Goal: Task Accomplishment & Management: Manage account settings

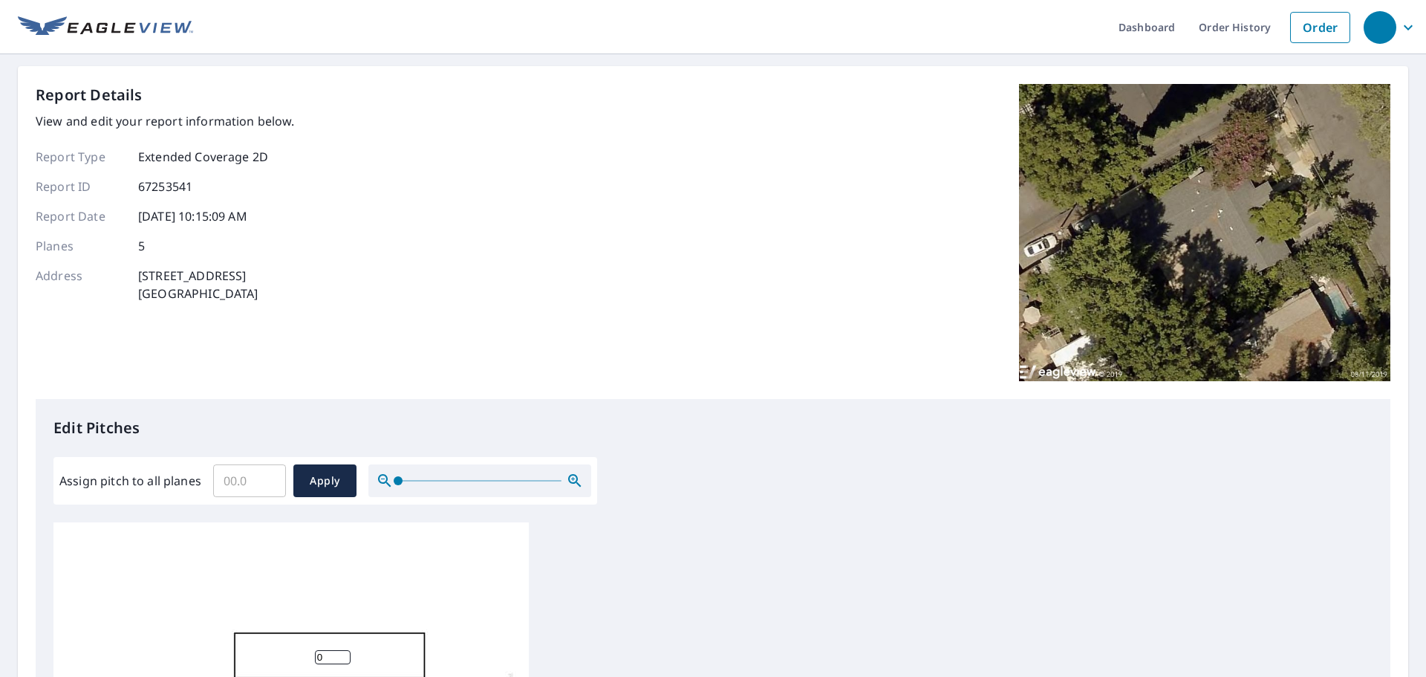
click at [1399, 19] on icon "button" at bounding box center [1408, 28] width 18 height 18
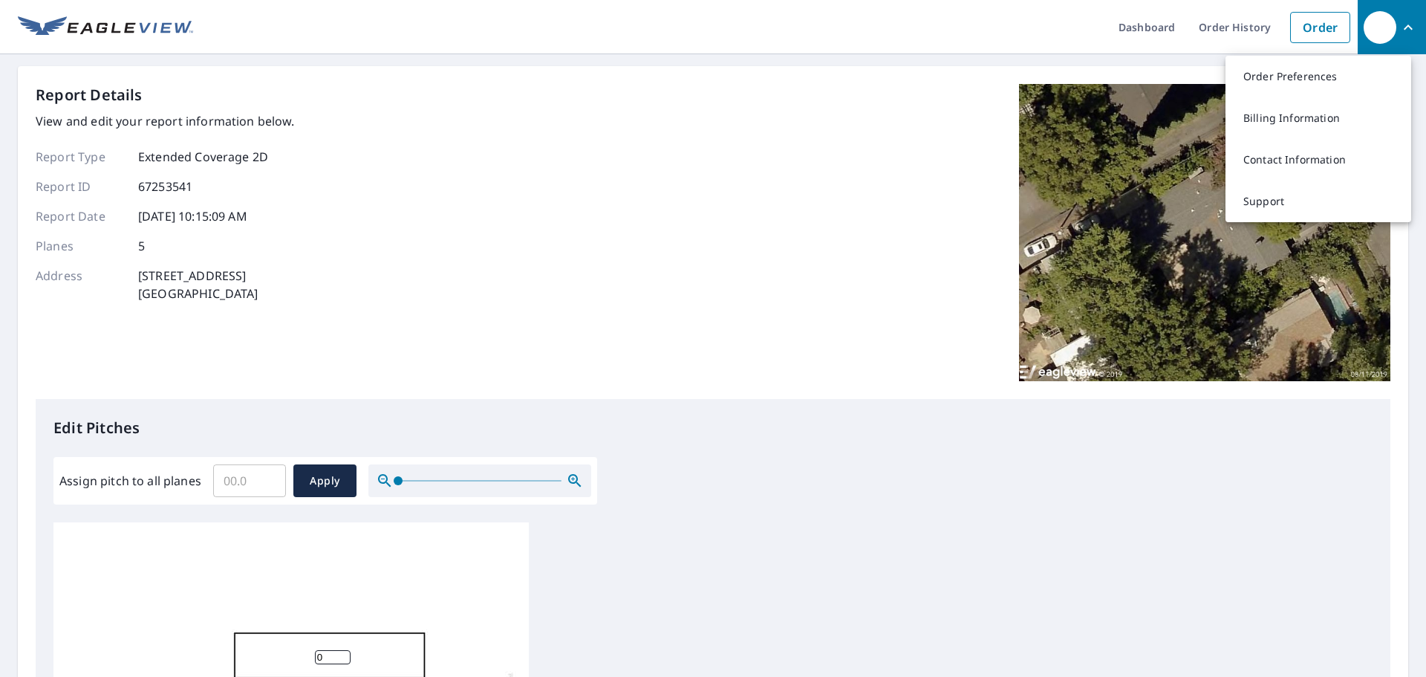
click at [482, 378] on div "Report Details View and edit your report information below. Report Type Extende…" at bounding box center [713, 241] width 1355 height 315
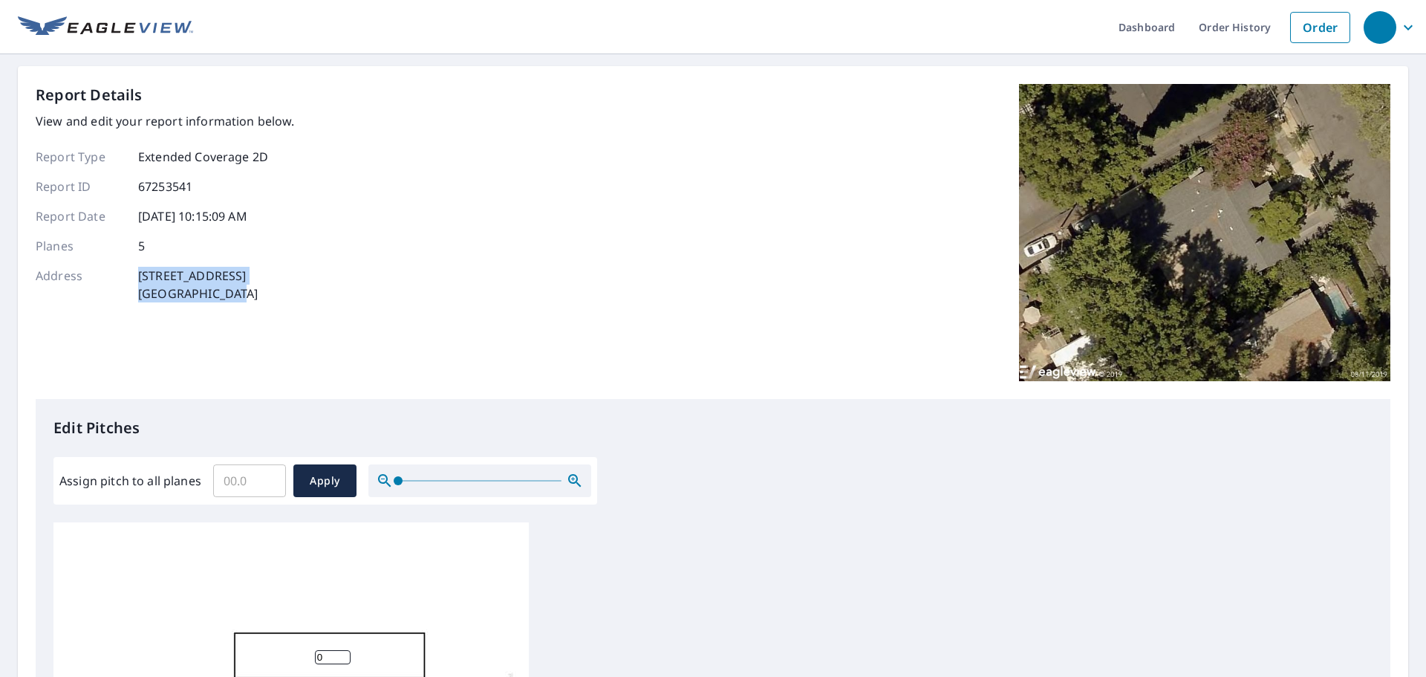
drag, startPoint x: 149, startPoint y: 296, endPoint x: 107, endPoint y: 284, distance: 44.0
click at [107, 284] on div "Report Details View and edit your report information below. Report Type Extende…" at bounding box center [165, 232] width 259 height 297
copy div "[STREET_ADDRESS]"
click at [410, 258] on div "Report Details View and edit your report information below. Report Type Extende…" at bounding box center [713, 241] width 1355 height 315
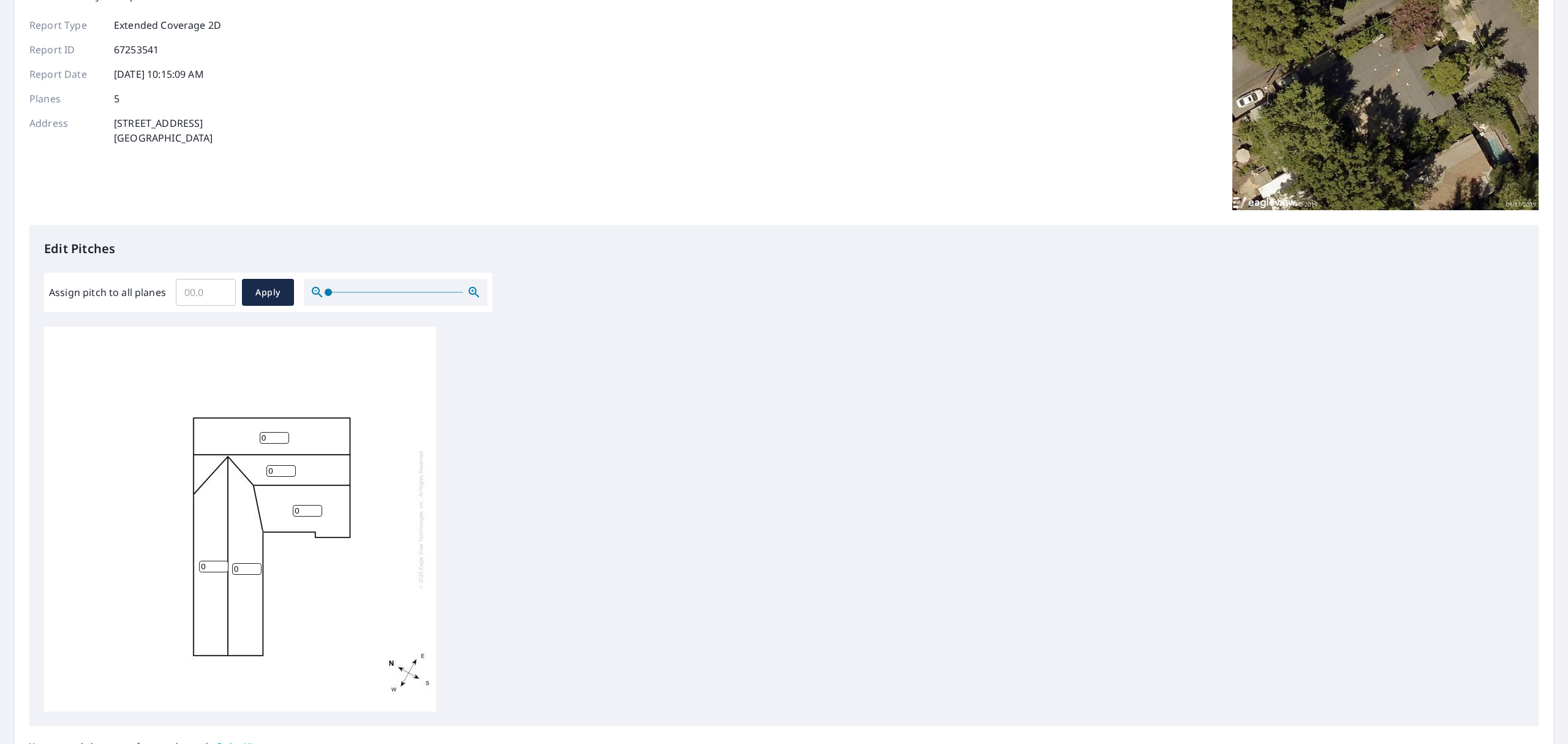
scroll to position [216, 0]
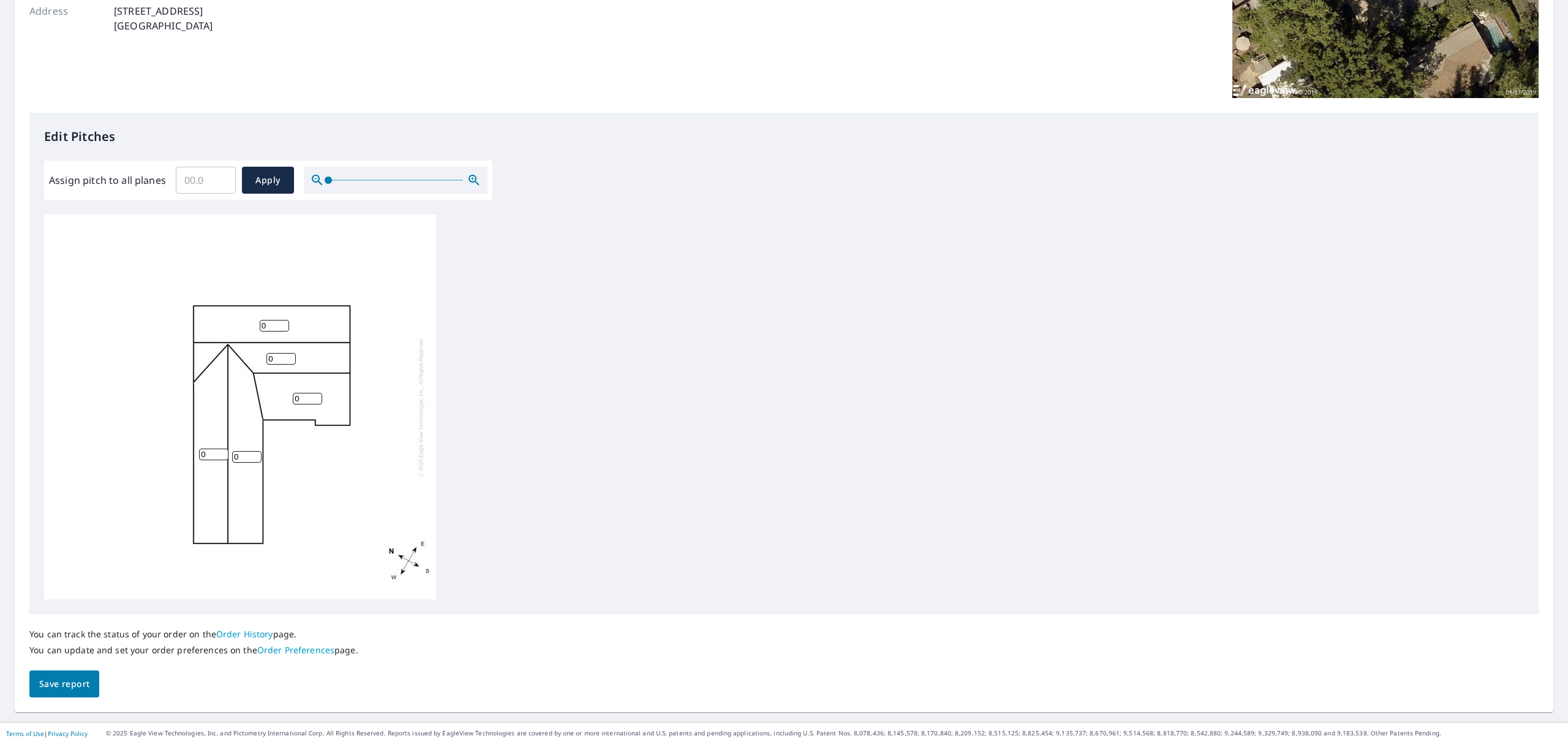
click at [657, 420] on div "0 0 0 0 0" at bounding box center [784, 407] width 1480 height 384
click at [64, 558] on span "Save report" at bounding box center [64, 684] width 50 height 16
click at [262, 180] on span "Apply" at bounding box center [267, 181] width 32 height 16
click at [257, 181] on span "Apply" at bounding box center [267, 181] width 32 height 16
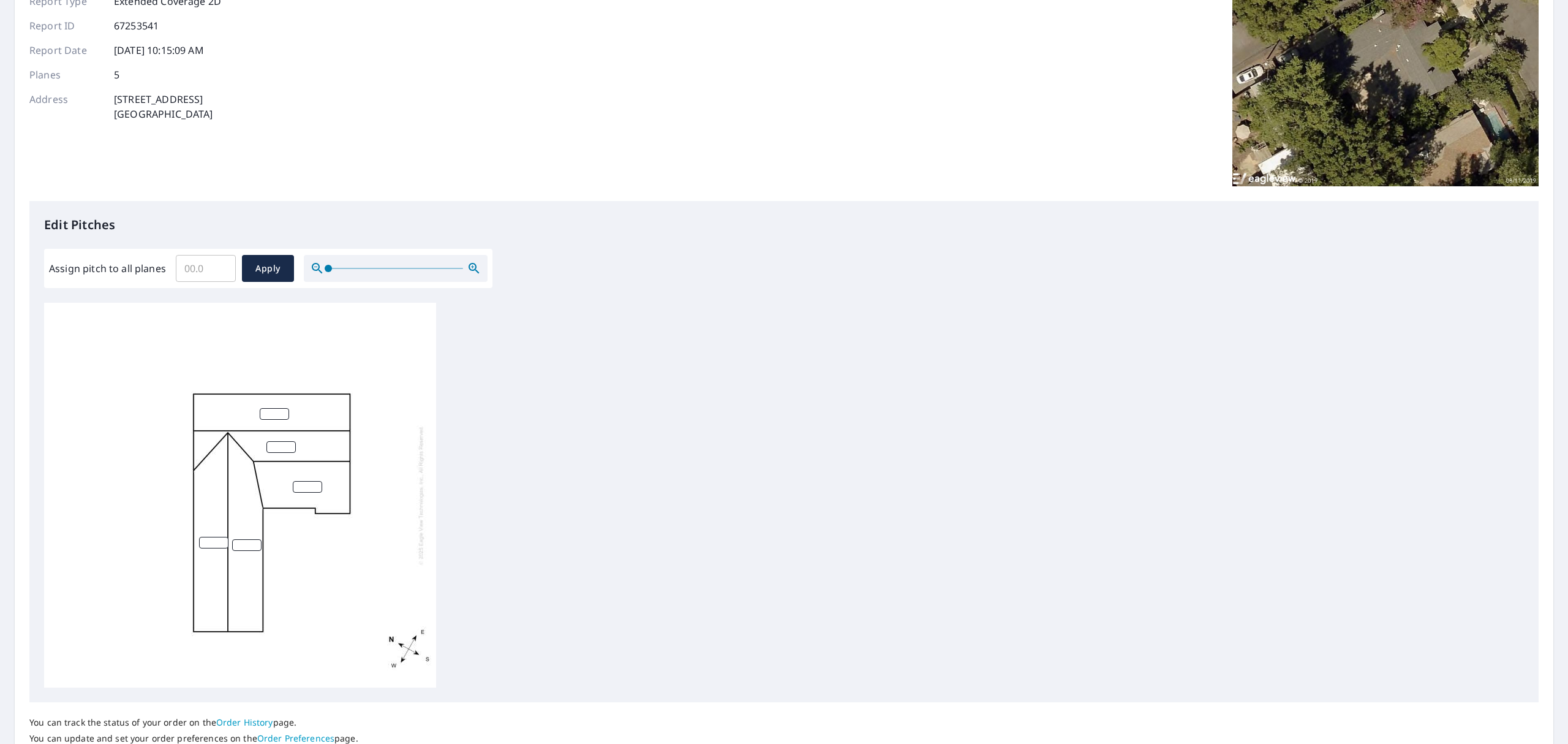
scroll to position [0, 0]
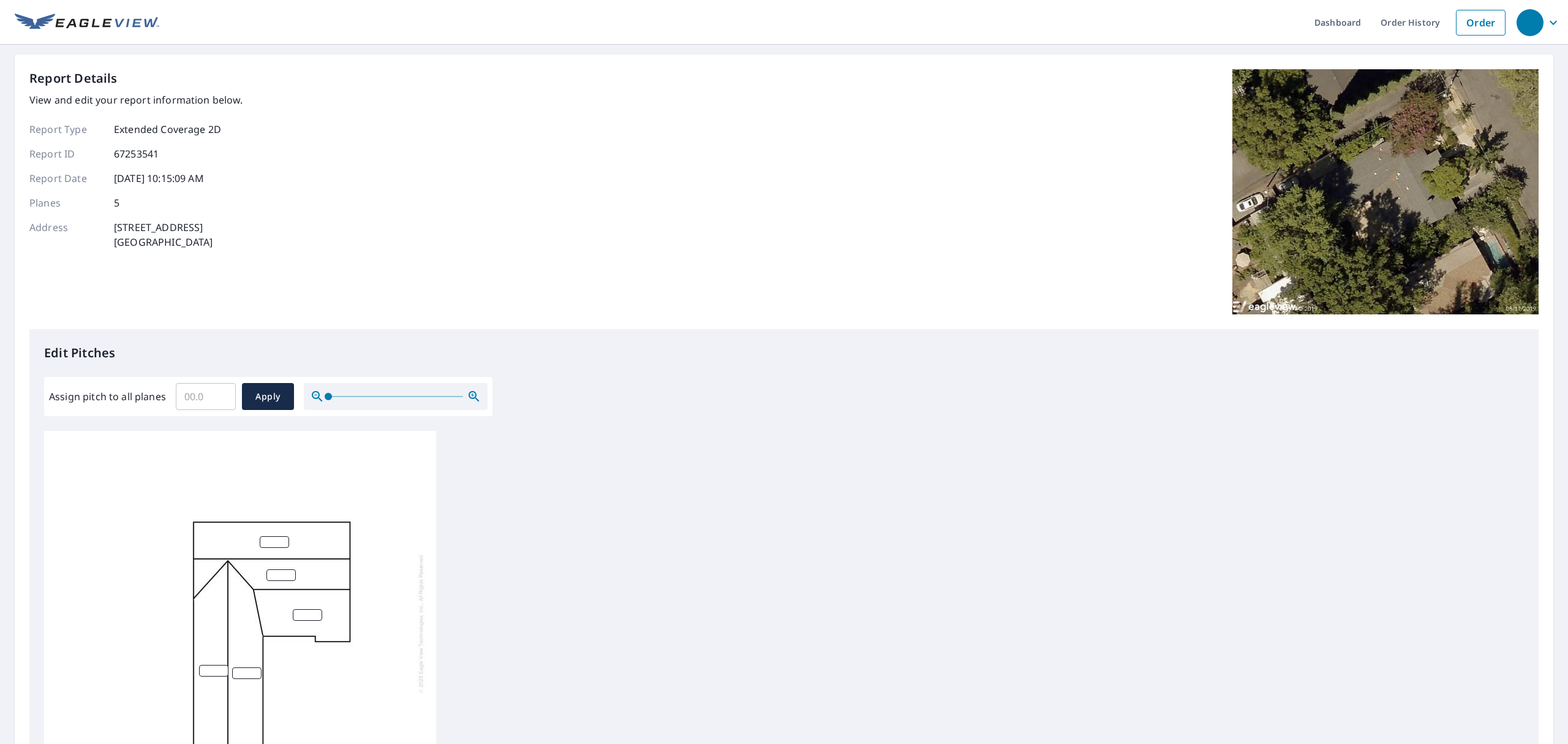
click at [591, 335] on div "Edit Pitches Assign pitch to all planes ​ Apply" at bounding box center [784, 580] width 1509 height 501
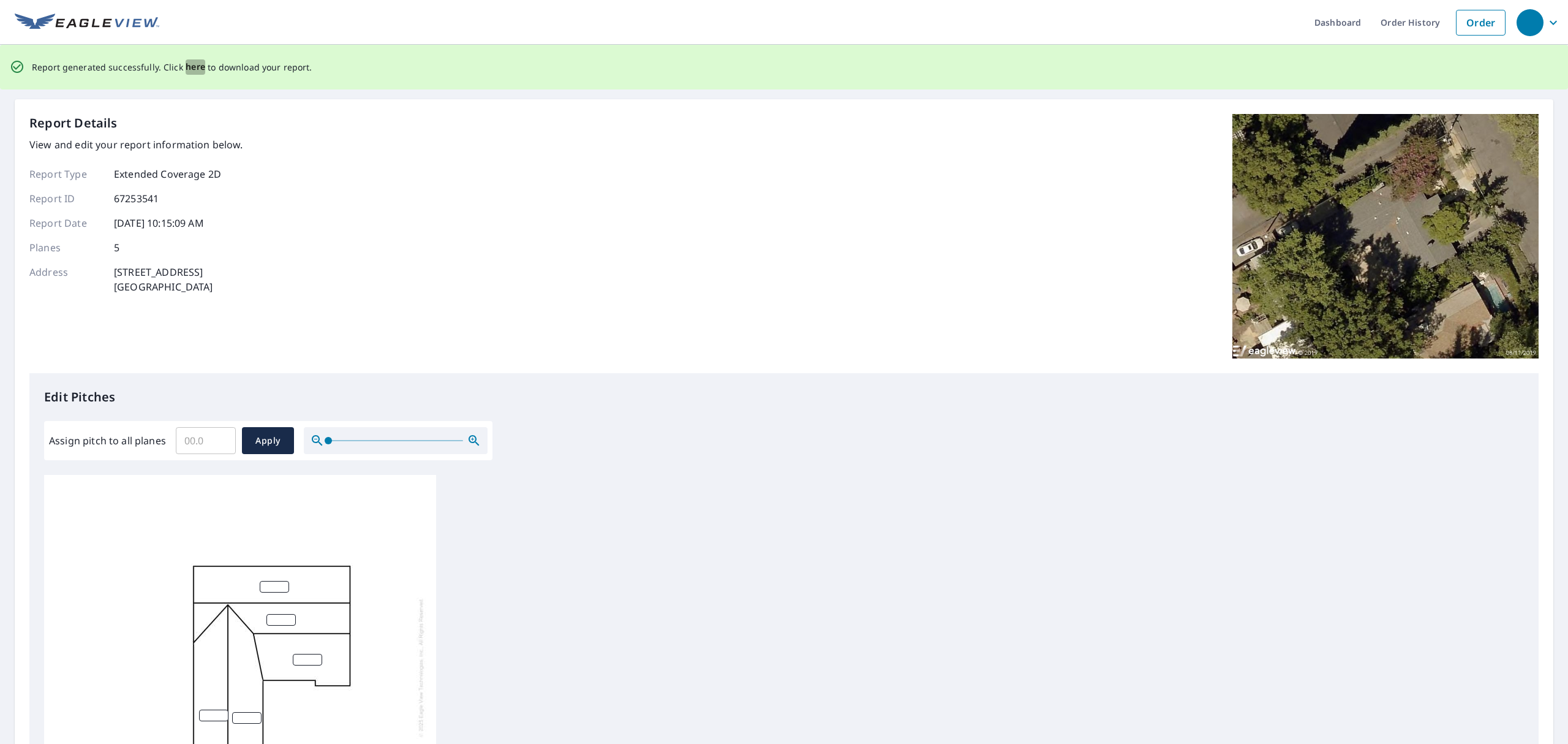
click at [194, 71] on span "here" at bounding box center [195, 67] width 21 height 16
